Goal: Find specific page/section: Find specific page/section

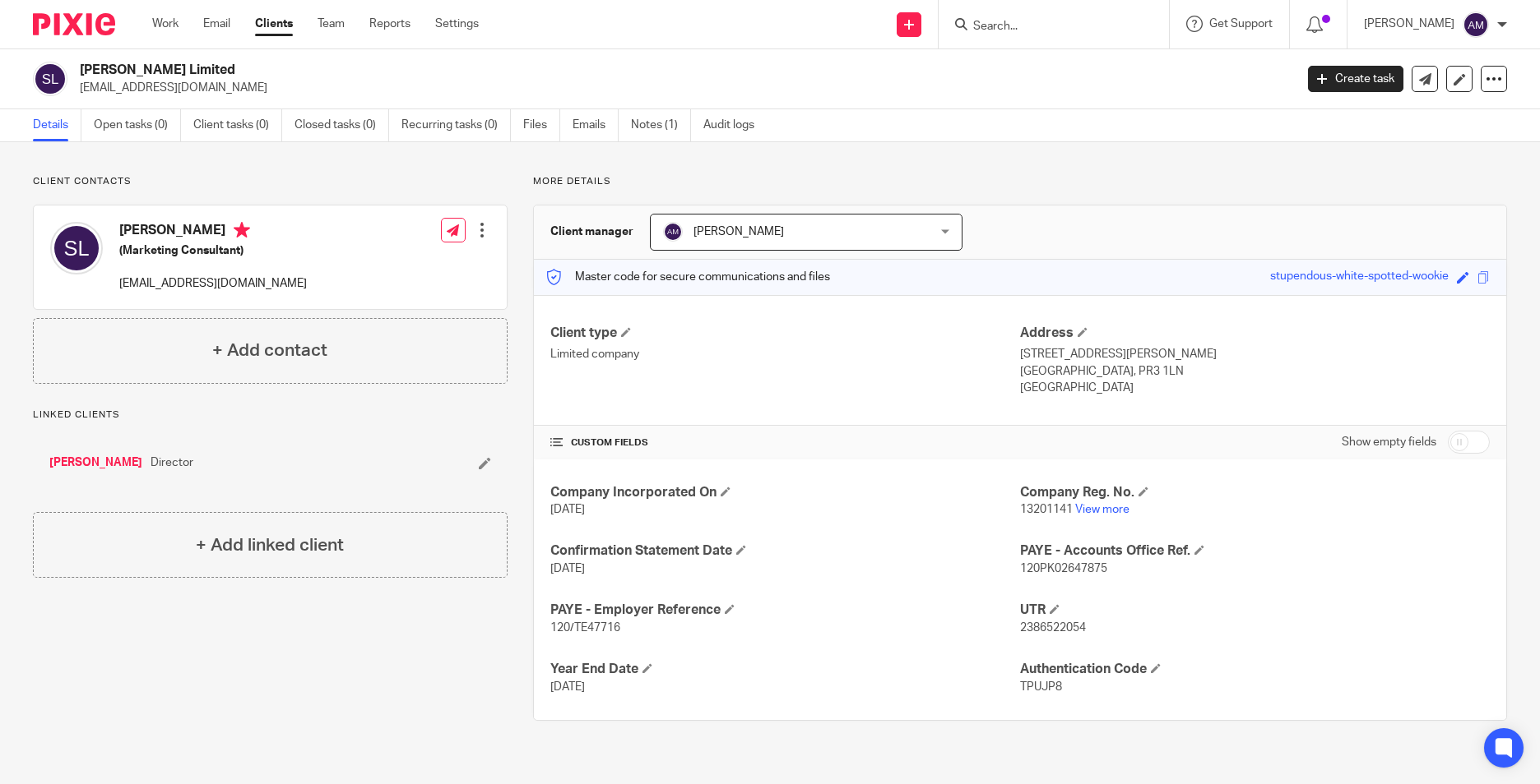
click at [1009, 18] on form at bounding box center [1059, 24] width 175 height 21
click at [1009, 23] on input "Search" at bounding box center [1045, 26] width 148 height 15
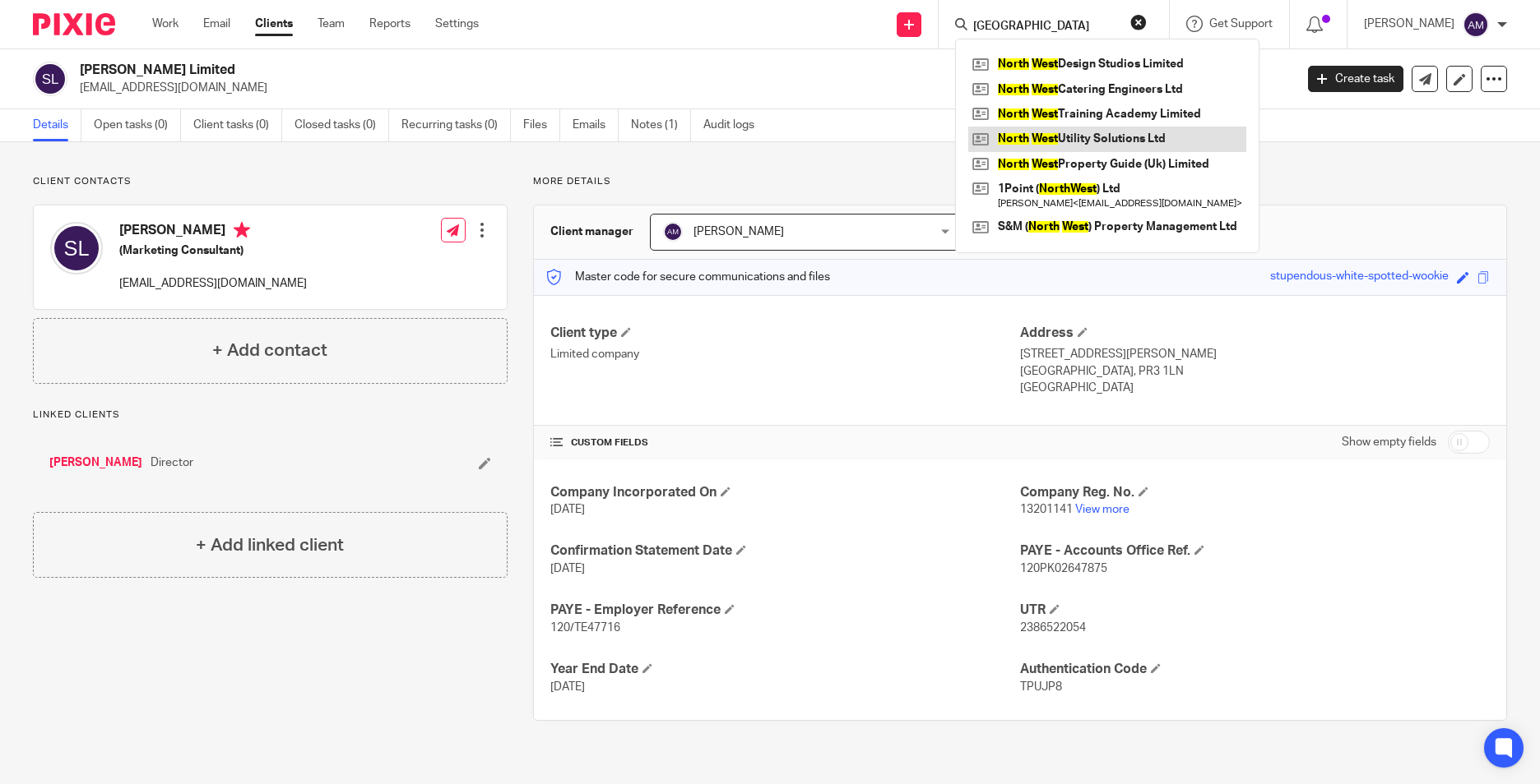
type input "north west"
click at [1090, 136] on link at bounding box center [1107, 138] width 278 height 24
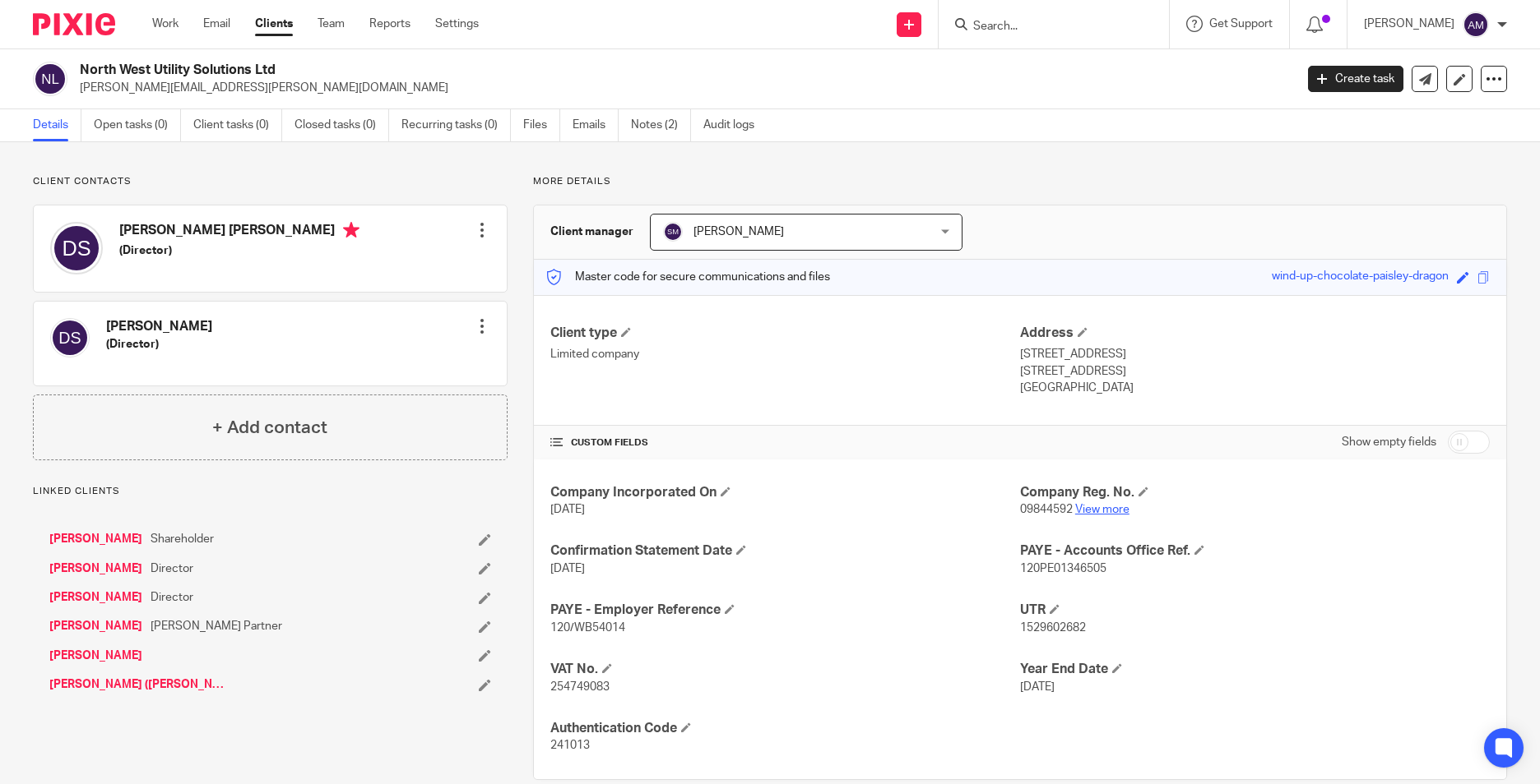
click at [1088, 513] on link "View more" at bounding box center [1102, 510] width 54 height 12
click at [1044, 24] on input "Search" at bounding box center [1045, 26] width 148 height 15
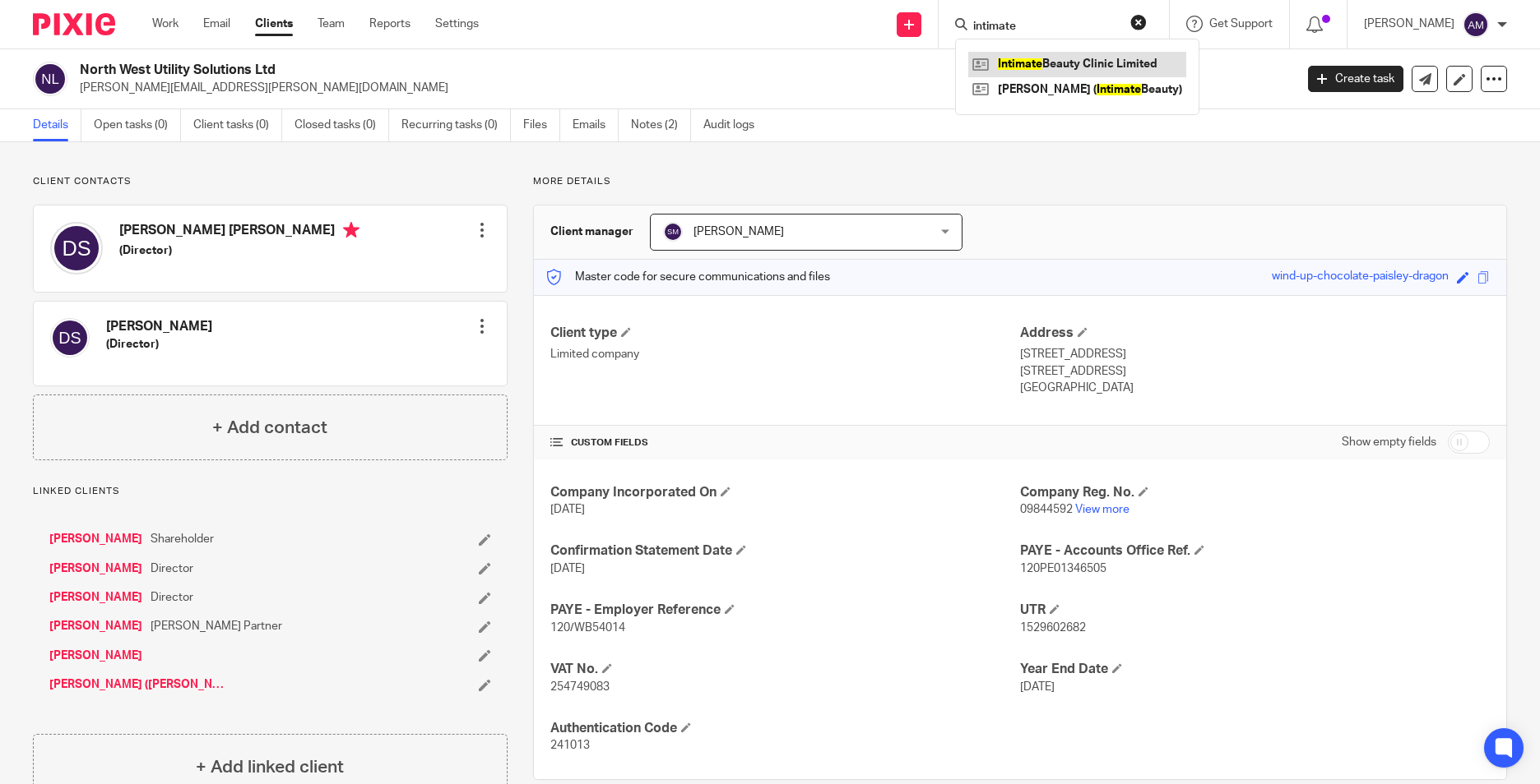
type input "intimate"
click at [1096, 60] on link at bounding box center [1076, 64] width 218 height 24
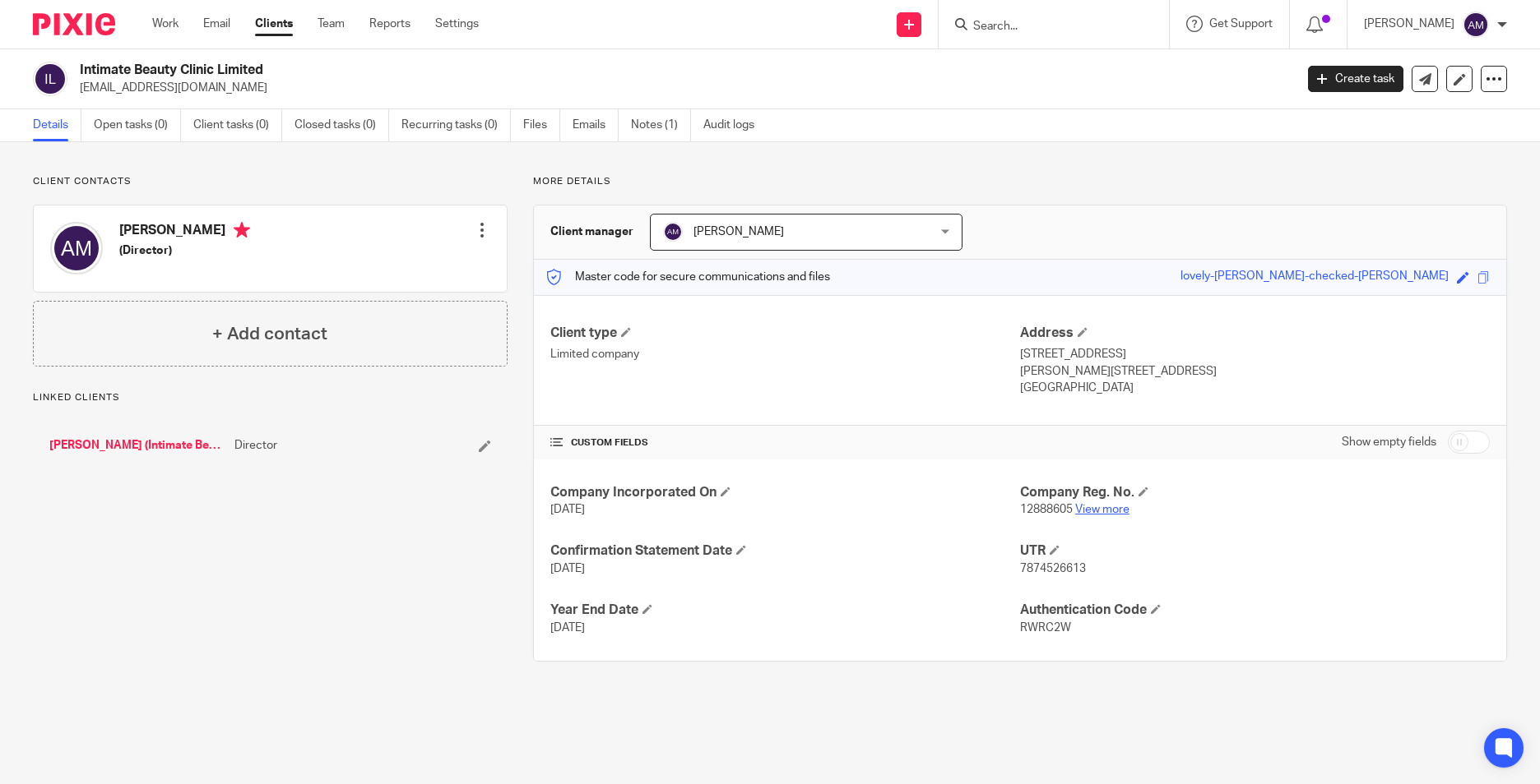
click at [1085, 506] on link "View more" at bounding box center [1102, 510] width 54 height 12
click at [119, 443] on link "Ashley McDonald (Intimate Beauty)" at bounding box center [137, 445] width 176 height 17
